Goal: Task Accomplishment & Management: Manage account settings

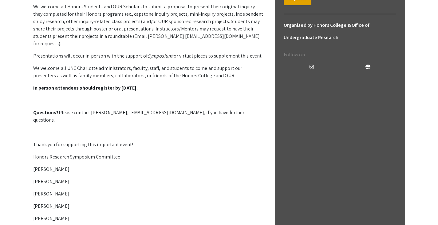
scroll to position [139, 0]
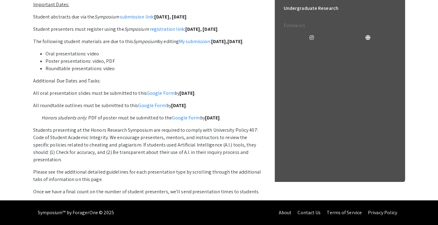
scroll to position [193, 0]
click at [131, 20] on link "submission link" at bounding box center [137, 17] width 34 height 6
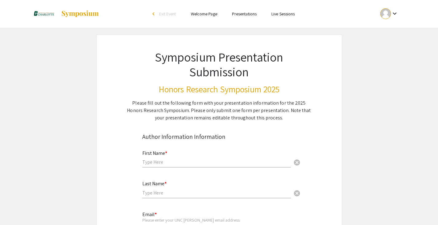
click at [384, 11] on div at bounding box center [385, 13] width 11 height 11
click at [393, 48] on button "My Submissions" at bounding box center [393, 45] width 38 height 15
